Goal: Task Accomplishment & Management: Manage account settings

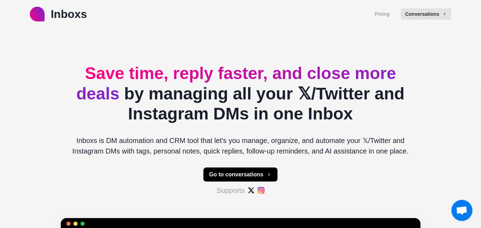
drag, startPoint x: 244, startPoint y: 30, endPoint x: 253, endPoint y: 30, distance: 9.8
click at [428, 14] on button "Conversations" at bounding box center [426, 13] width 50 height 11
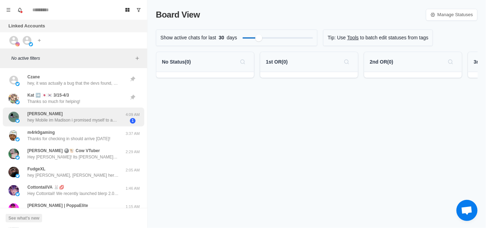
click at [81, 120] on p "hey Mobile im Madison i promised myself to ask you one gentle question here" at bounding box center [72, 120] width 91 height 6
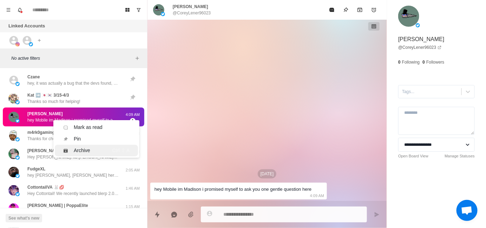
click at [73, 149] on div "Archive" at bounding box center [83, 150] width 40 height 7
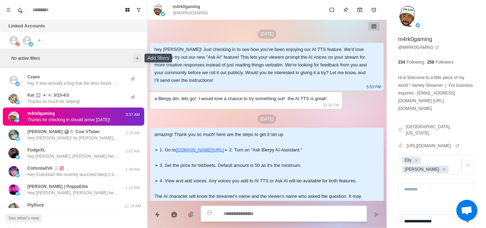
scroll to position [398, 0]
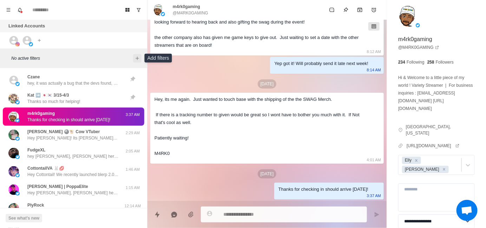
click at [138, 59] on icon "Add filters" at bounding box center [137, 58] width 6 height 6
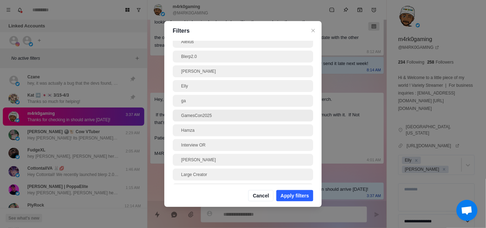
scroll to position [35, 0]
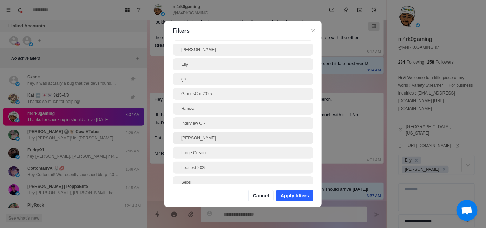
click at [212, 136] on div "Jayson" at bounding box center [243, 138] width 124 height 6
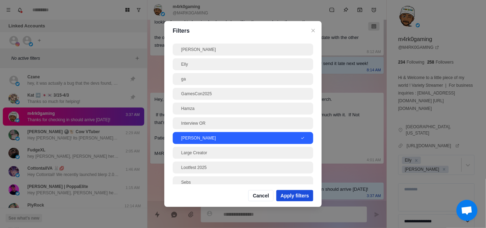
click at [309, 193] on button "Apply filters" at bounding box center [294, 195] width 37 height 11
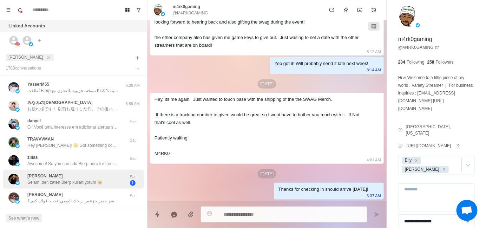
click at [59, 179] on p "Selam, ben zaten Blerp kullanıyorum 🥹" at bounding box center [64, 182] width 75 height 6
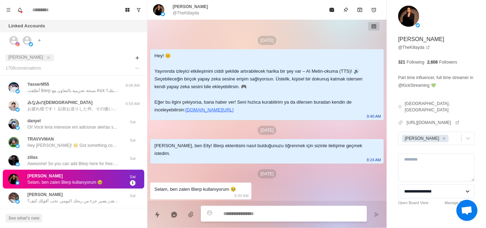
scroll to position [0, 0]
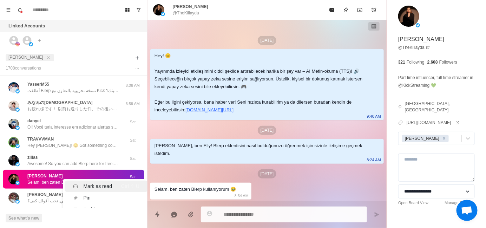
click at [81, 183] on div "Mark as read" at bounding box center [92, 186] width 39 height 7
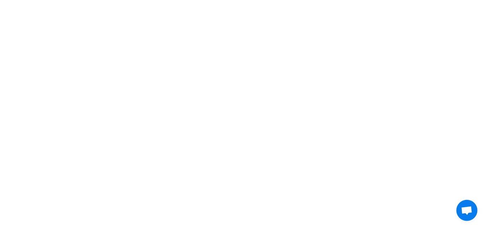
type textarea "*"
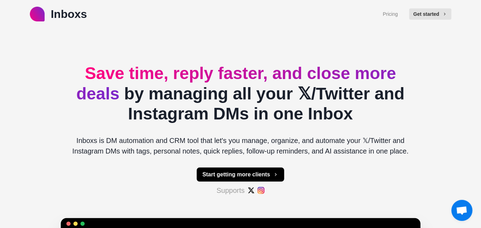
click at [435, 34] on div "Inboxs Pricing Get started Save time, reply faster, and close more deals by man…" at bounding box center [240, 220] width 481 height 440
